Goal: Task Accomplishment & Management: Use online tool/utility

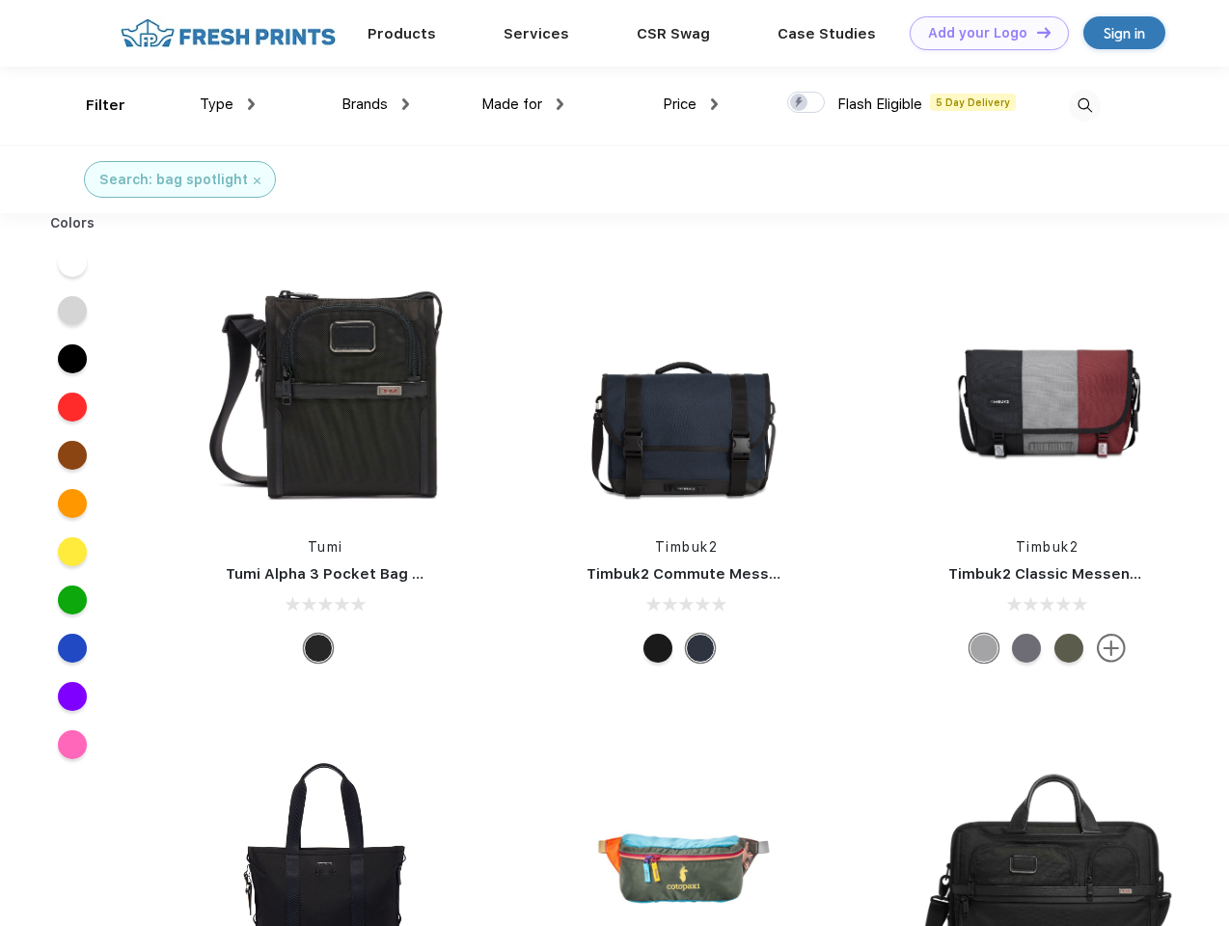
click at [982, 33] on link "Add your Logo Design Tool" at bounding box center [989, 33] width 159 height 34
click at [0, 0] on div "Design Tool" at bounding box center [0, 0] width 0 height 0
click at [1035, 32] on link "Add your Logo Design Tool" at bounding box center [989, 33] width 159 height 34
click at [93, 105] on div "Filter" at bounding box center [106, 106] width 40 height 22
click at [228, 104] on span "Type" at bounding box center [217, 103] width 34 height 17
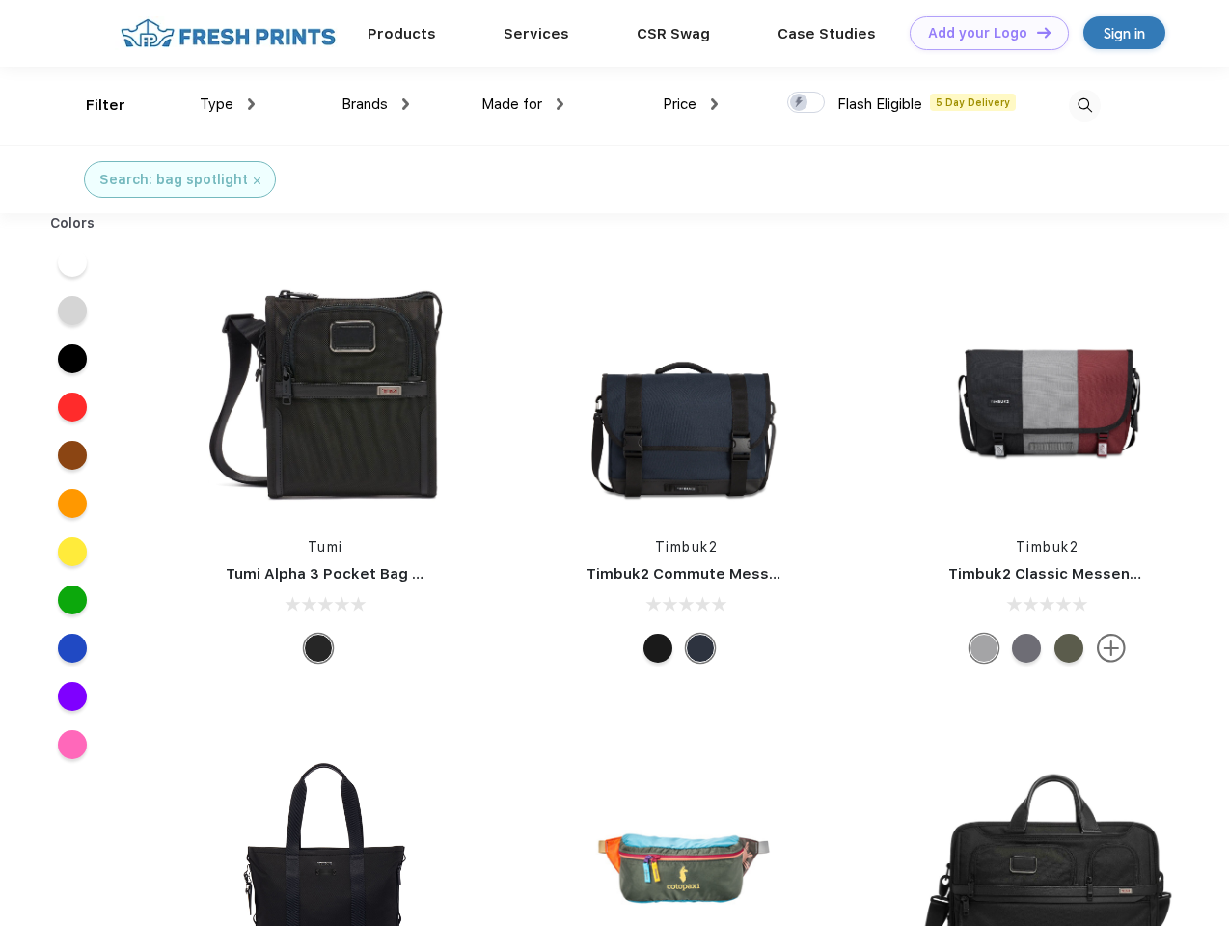
click at [375, 104] on span "Brands" at bounding box center [364, 103] width 46 height 17
click at [523, 104] on span "Made for" at bounding box center [511, 103] width 61 height 17
click at [691, 104] on span "Price" at bounding box center [680, 103] width 34 height 17
click at [806, 103] on div at bounding box center [806, 102] width 38 height 21
click at [800, 103] on input "checkbox" at bounding box center [793, 97] width 13 height 13
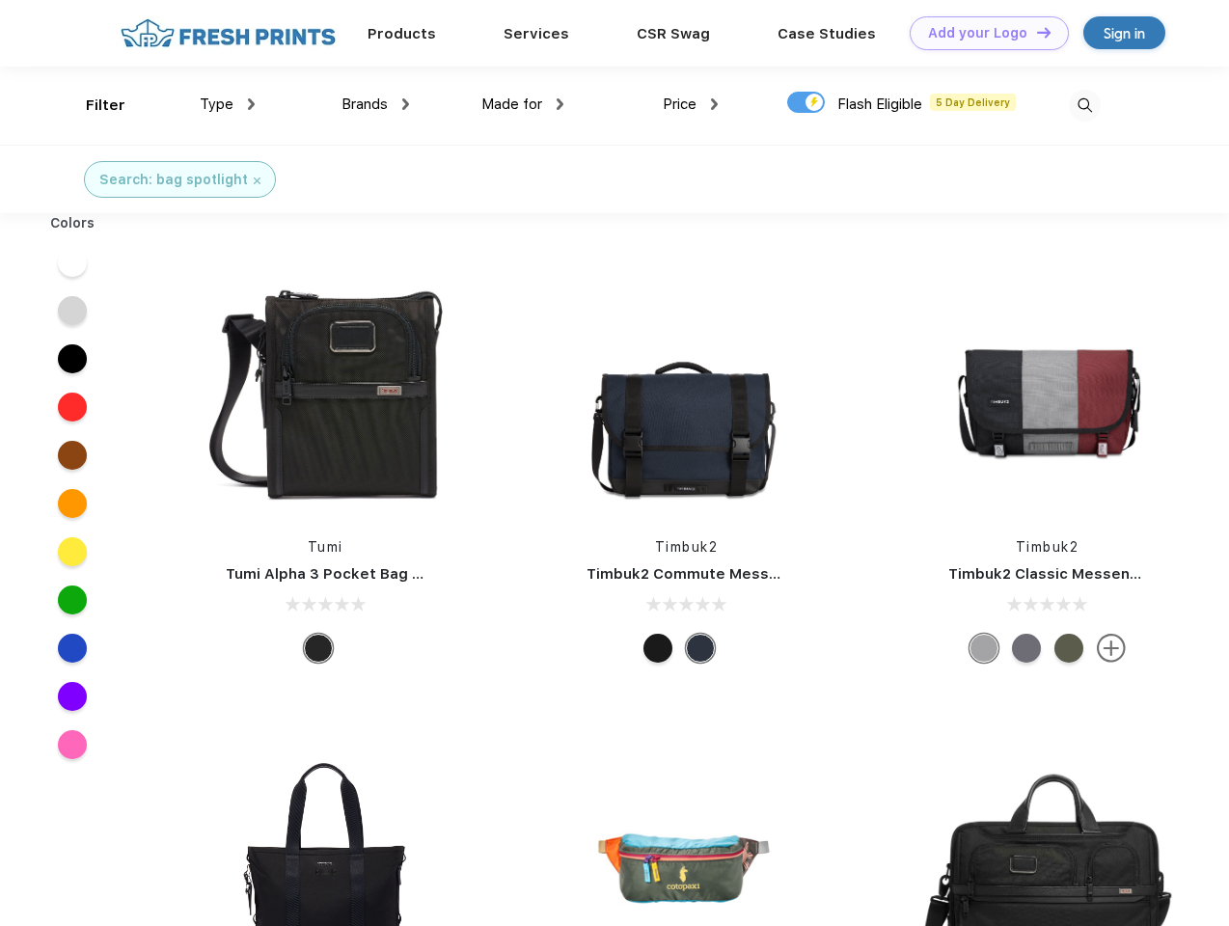
click at [1084, 105] on img at bounding box center [1085, 106] width 32 height 32
